Goal: Task Accomplishment & Management: Use online tool/utility

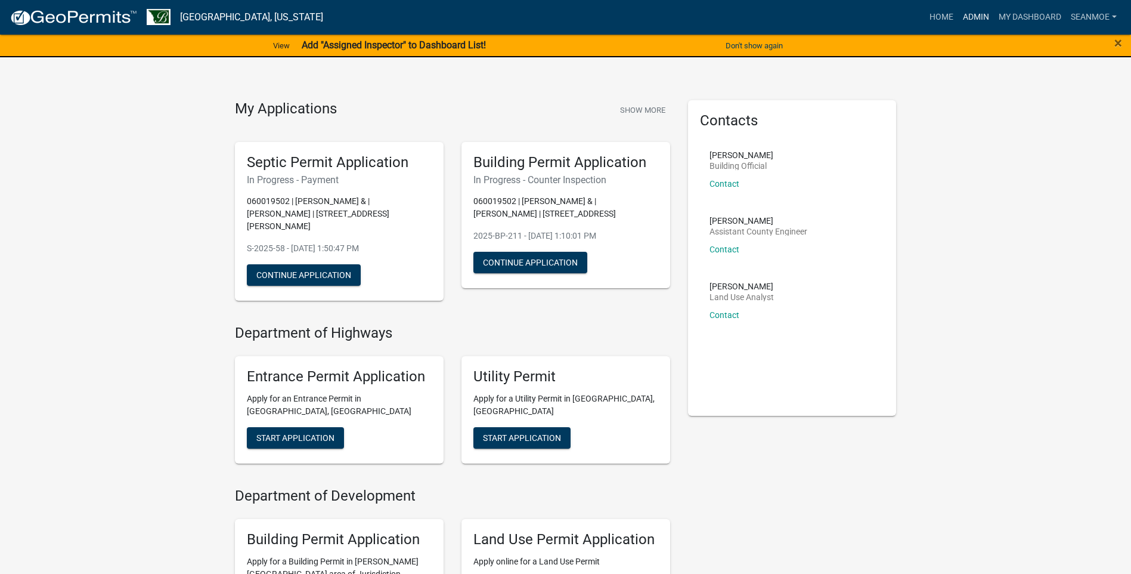
click at [976, 19] on link "Admin" at bounding box center [976, 17] width 36 height 23
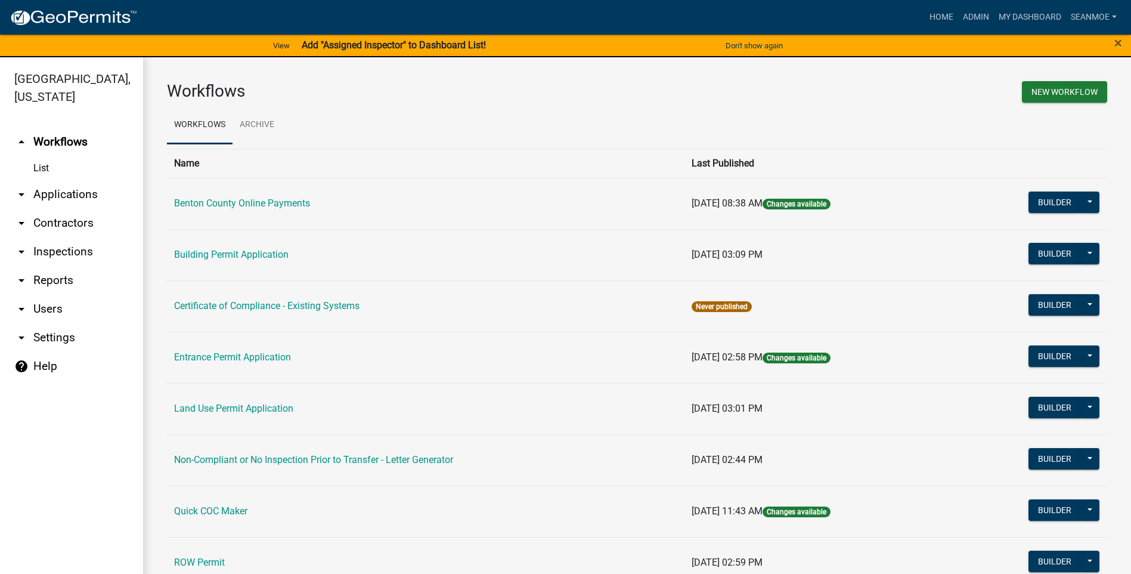
click at [44, 196] on link "arrow_drop_down Applications" at bounding box center [71, 194] width 143 height 29
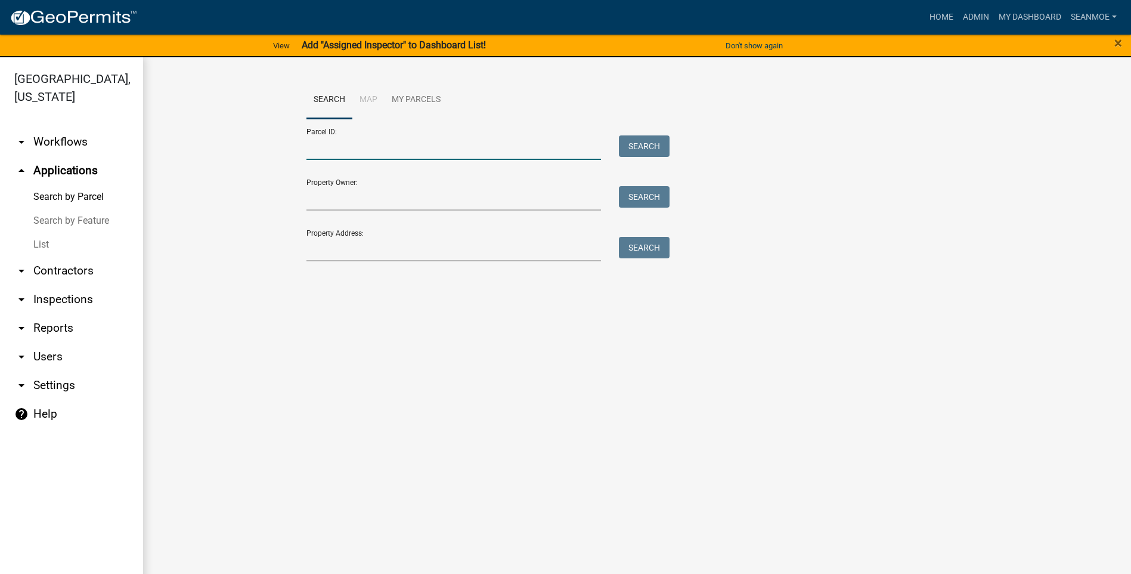
click at [347, 151] on input "Parcel ID:" at bounding box center [453, 147] width 295 height 24
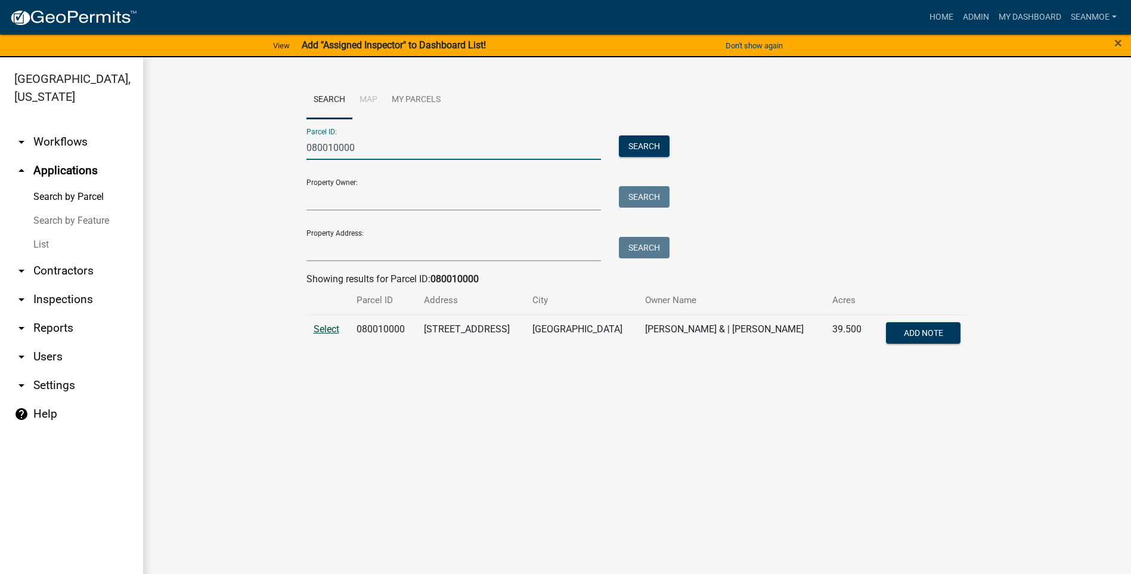
type input "080010000"
click at [327, 330] on span "Select" at bounding box center [327, 328] width 26 height 11
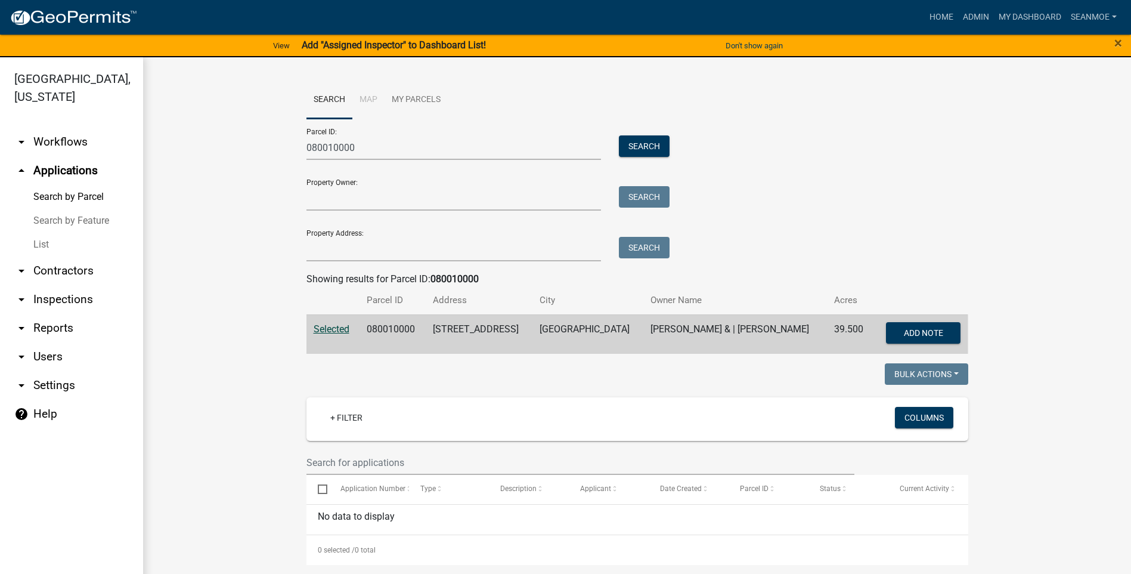
scroll to position [1, 0]
